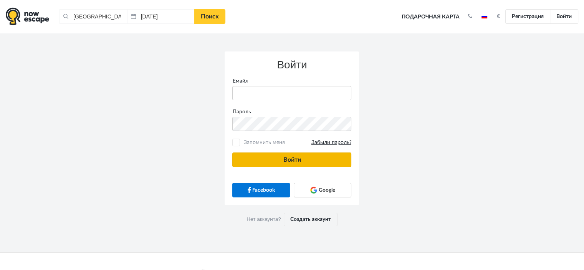
type input "anatoly@imaginaris.ee"
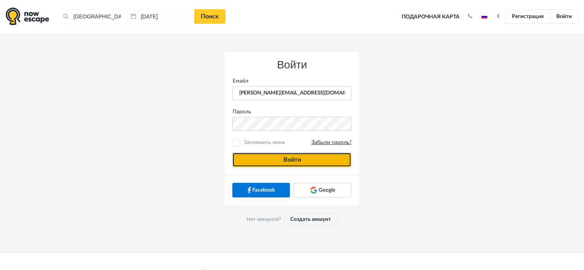
click at [285, 161] on button "Войти" at bounding box center [291, 159] width 119 height 15
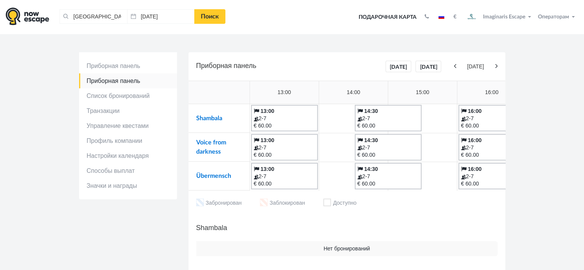
click at [495, 67] on icon at bounding box center [496, 66] width 2 height 7
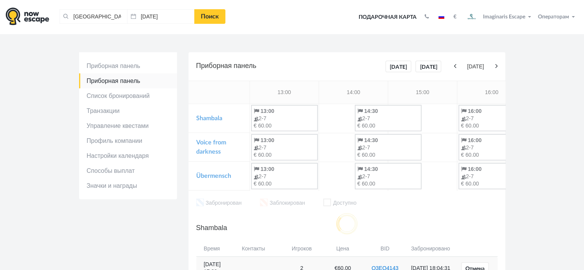
click at [495, 67] on icon at bounding box center [496, 66] width 2 height 7
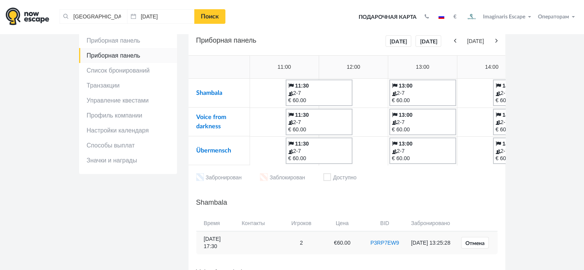
scroll to position [38, 0]
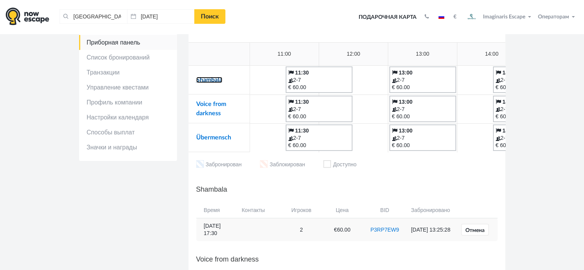
click at [215, 81] on link "Shambala" at bounding box center [209, 80] width 26 height 6
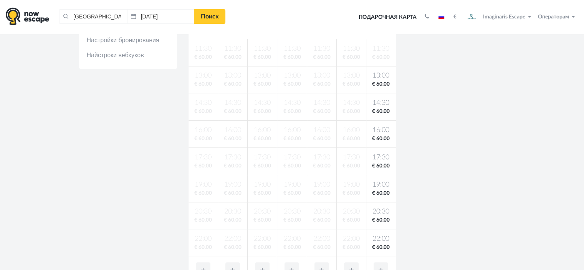
scroll to position [38, 0]
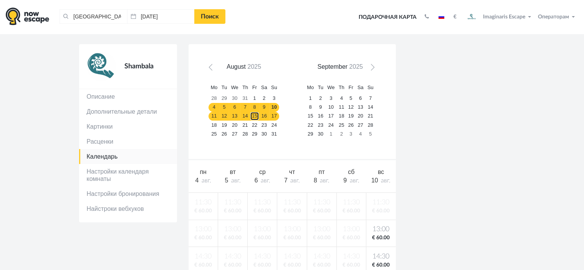
click at [250, 116] on link "15" at bounding box center [254, 116] width 9 height 9
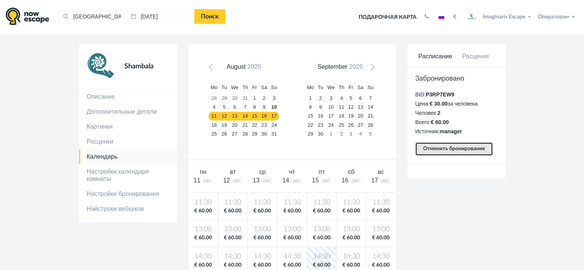
click at [467, 144] on button "Отменить бронирование" at bounding box center [454, 149] width 78 height 14
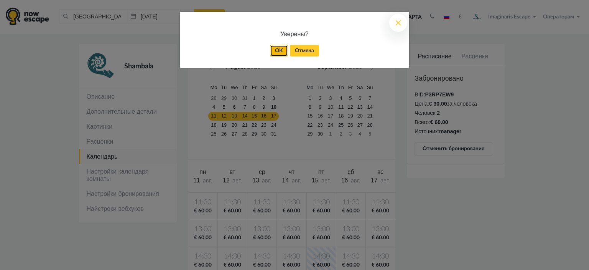
click at [284, 51] on link "OK" at bounding box center [279, 51] width 18 height 12
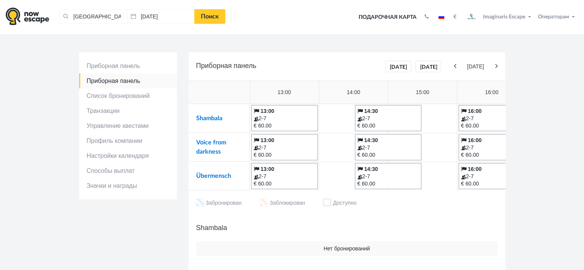
click at [218, 145] on td "Voice from darkness" at bounding box center [218, 147] width 61 height 29
click at [218, 143] on link "Voice from darkness" at bounding box center [211, 146] width 30 height 15
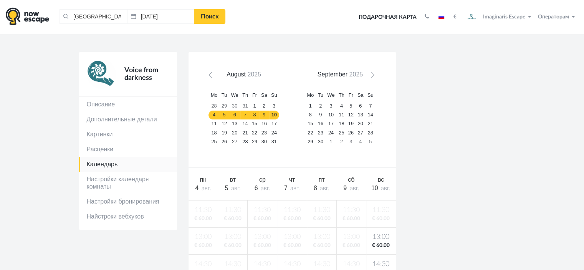
scroll to position [77, 0]
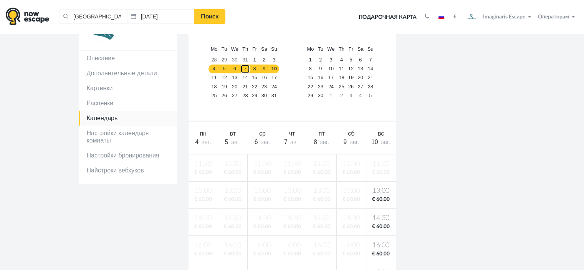
click at [243, 72] on link "7" at bounding box center [245, 68] width 10 height 9
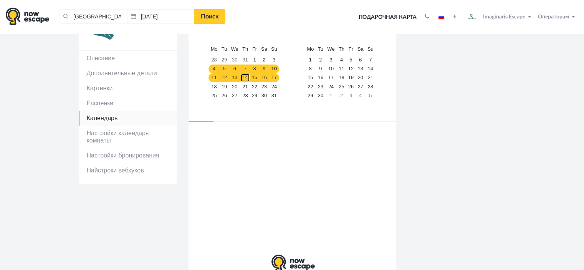
click at [243, 76] on link "14" at bounding box center [245, 77] width 10 height 9
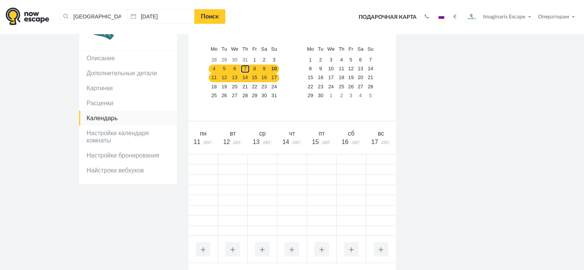
click at [243, 70] on link "7" at bounding box center [245, 68] width 10 height 9
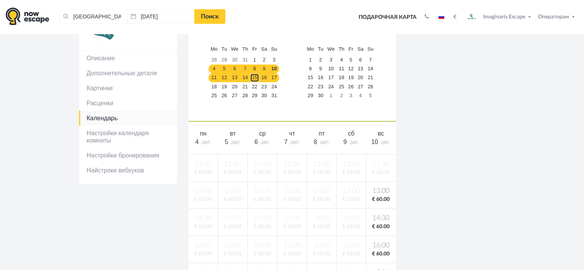
click at [250, 76] on link "15" at bounding box center [254, 77] width 9 height 9
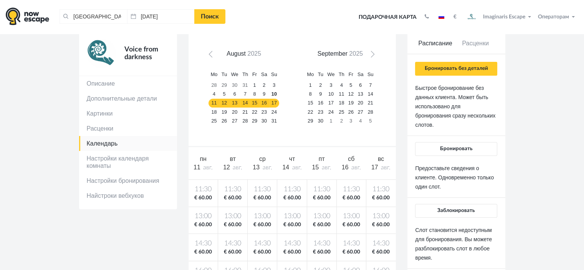
scroll to position [38, 0]
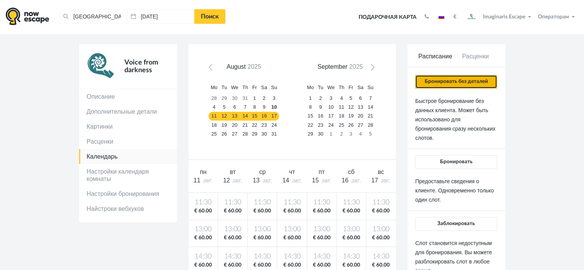
click at [460, 83] on button "Бронировать без деталей" at bounding box center [456, 82] width 82 height 14
